Goal: Information Seeking & Learning: Learn about a topic

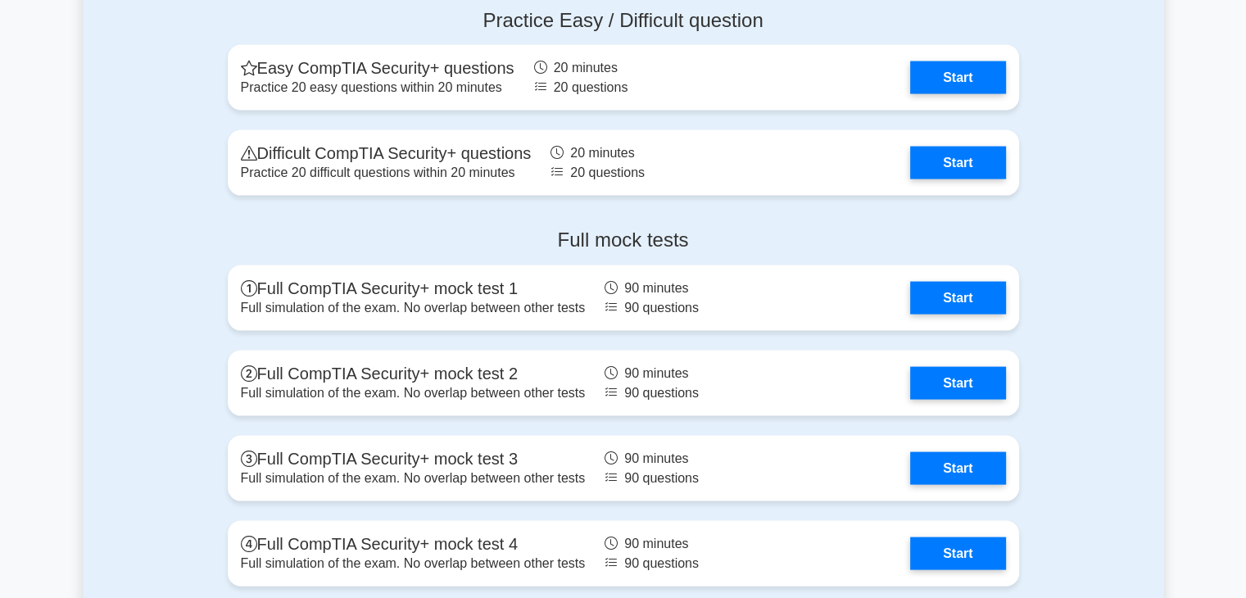
scroll to position [3360, 0]
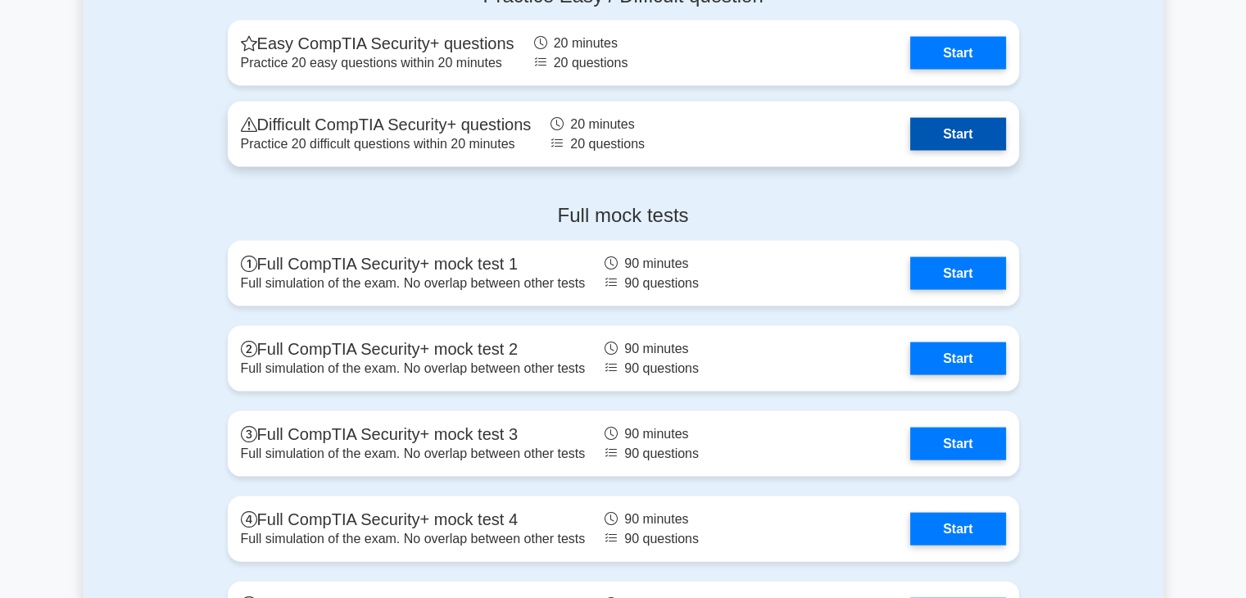
click at [987, 138] on link "Start" at bounding box center [957, 134] width 95 height 33
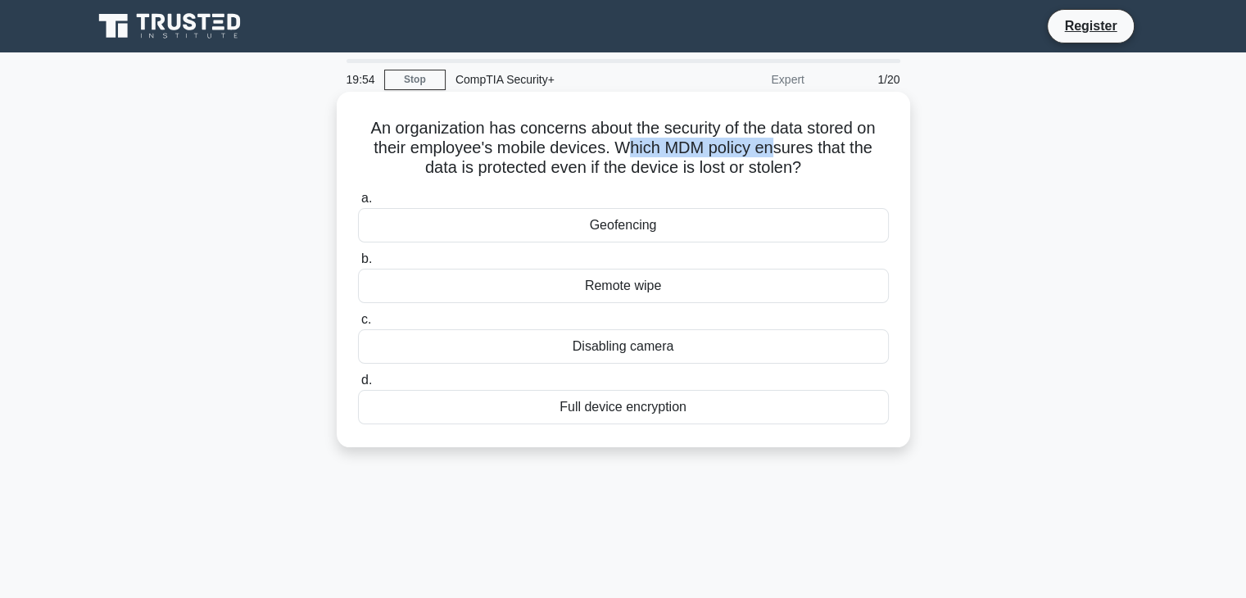
drag, startPoint x: 645, startPoint y: 147, endPoint x: 767, endPoint y: 148, distance: 122.1
click at [778, 145] on h5 "An organization has concerns about the security of the data stored on their emp…" at bounding box center [623, 148] width 534 height 61
click at [761, 148] on h5 "An organization has concerns about the security of the data stored on their emp…" at bounding box center [623, 148] width 534 height 61
drag, startPoint x: 665, startPoint y: 151, endPoint x: 742, endPoint y: 144, distance: 77.3
click at [742, 144] on h5 "An organization has concerns about the security of the data stored on their emp…" at bounding box center [623, 148] width 534 height 61
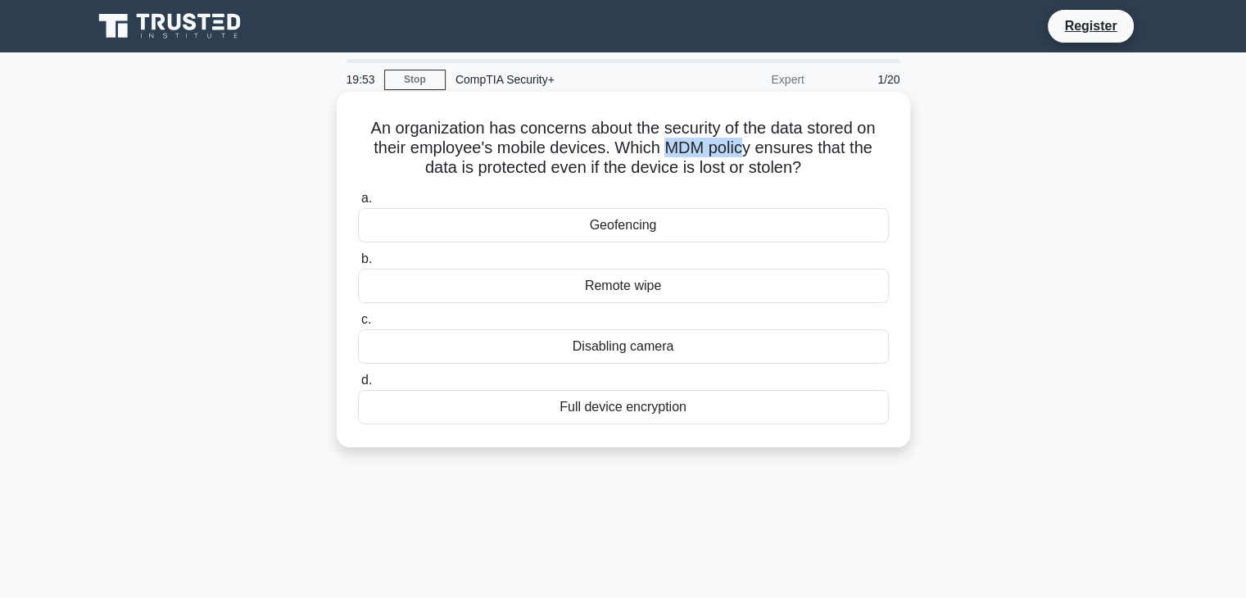
click at [742, 144] on h5 "An organization has concerns about the security of the data stored on their emp…" at bounding box center [623, 148] width 534 height 61
